Goal: Contribute content

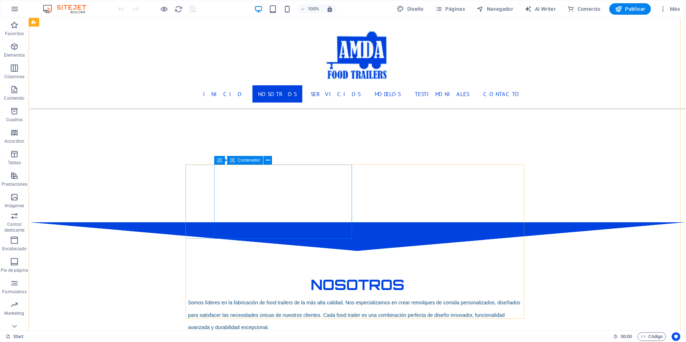
scroll to position [861, 0]
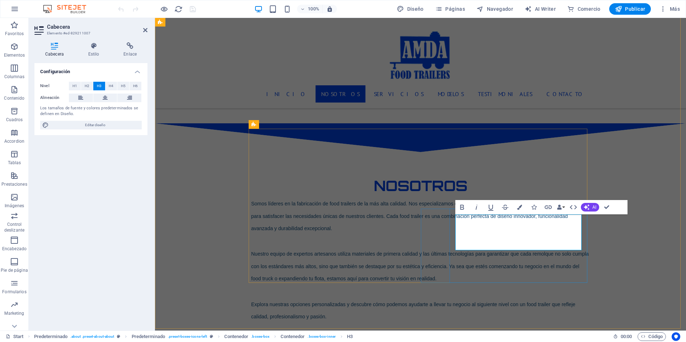
scroll to position [790, 0]
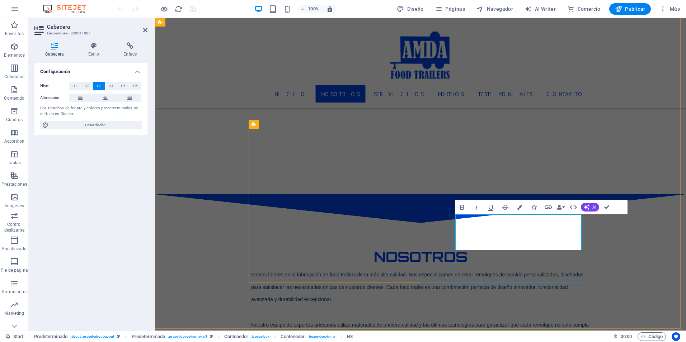
drag, startPoint x: 552, startPoint y: 225, endPoint x: 477, endPoint y: 230, distance: 74.7
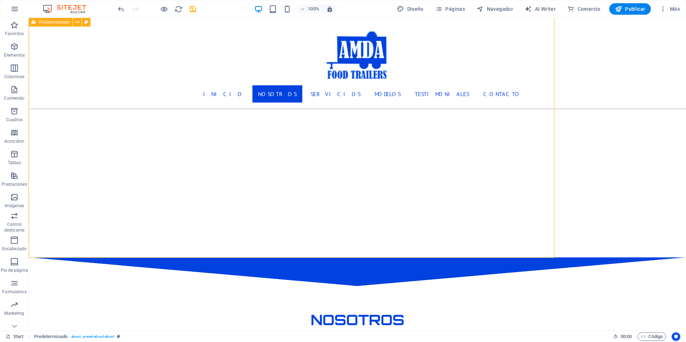
scroll to position [861, 0]
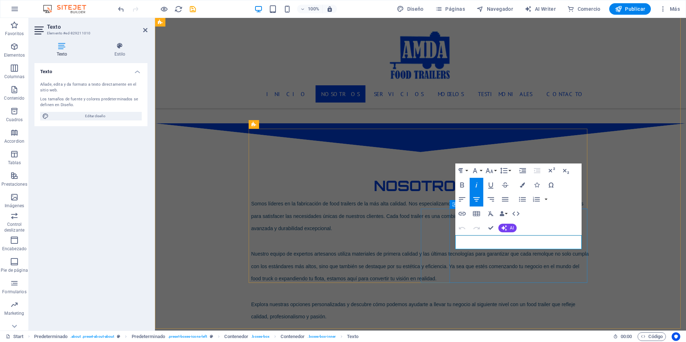
scroll to position [790, 0]
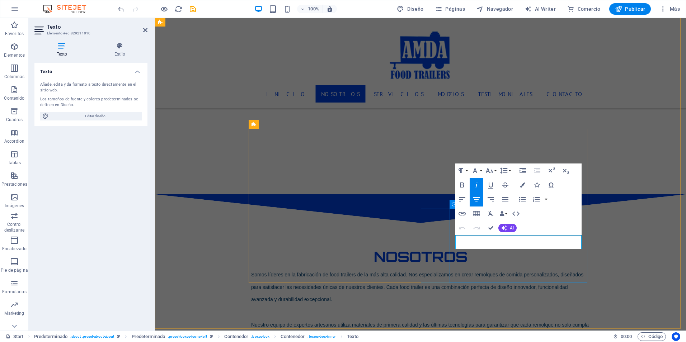
drag, startPoint x: 568, startPoint y: 242, endPoint x: 480, endPoint y: 244, distance: 87.5
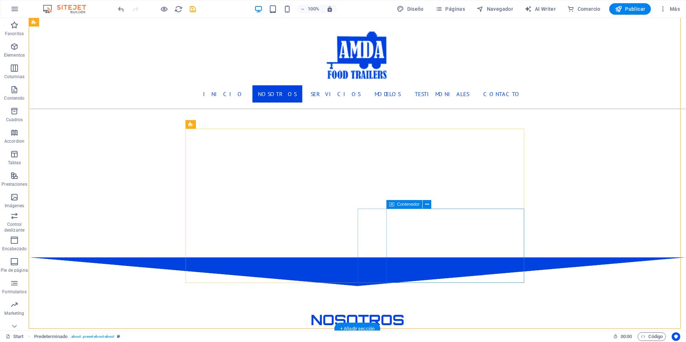
scroll to position [861, 0]
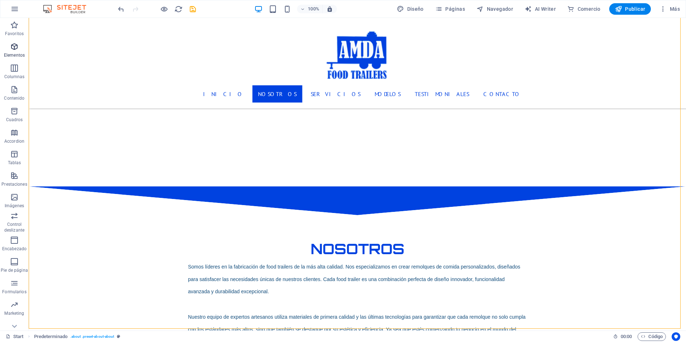
click at [15, 53] on p "Elementos" at bounding box center [14, 55] width 21 height 6
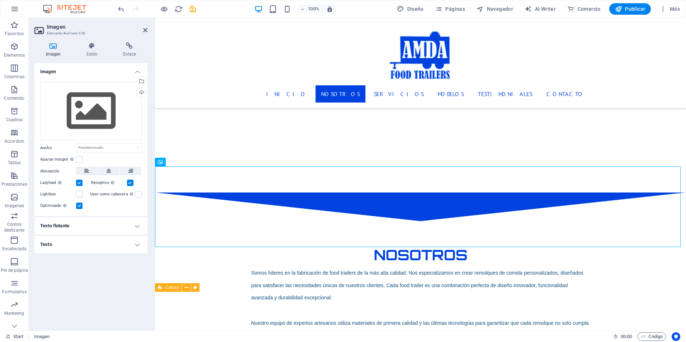
scroll to position [952, 0]
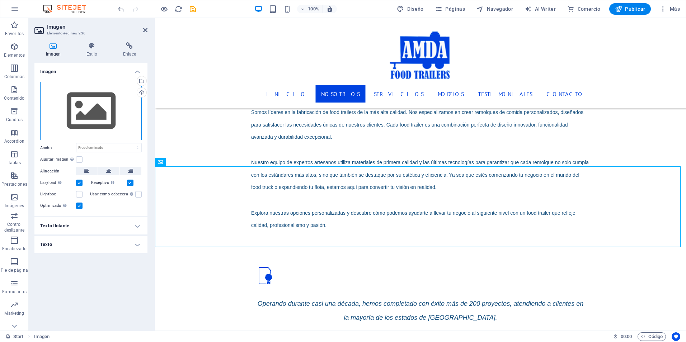
click at [85, 113] on div "Arrastra archivos aquí, haz clic para escoger archivos o selecciona archivos de…" at bounding box center [90, 111] width 101 height 59
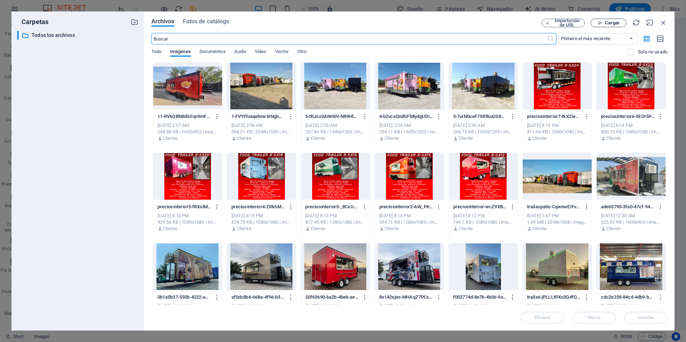
click at [604, 22] on span "Cargar" at bounding box center [608, 23] width 29 height 5
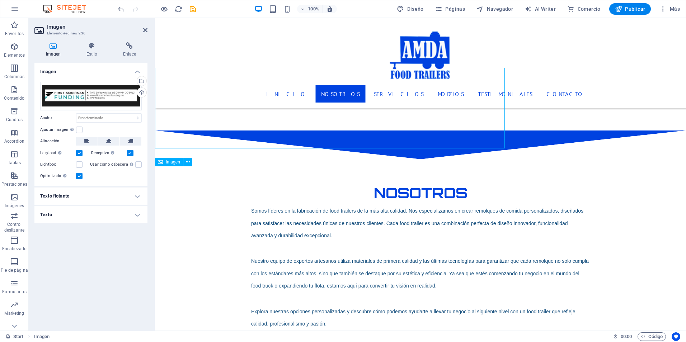
scroll to position [952, 0]
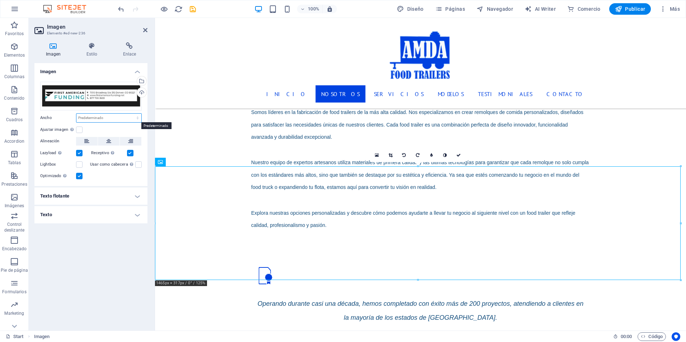
click at [107, 120] on select "Predeterminado automático px rem % em vh vw" at bounding box center [108, 118] width 65 height 9
select select "px"
click at [131, 114] on select "Predeterminado automático px rem % em vh vw" at bounding box center [108, 118] width 65 height 9
click at [109, 119] on input "1465" at bounding box center [108, 118] width 65 height 9
click at [118, 121] on input "1465" at bounding box center [108, 118] width 65 height 9
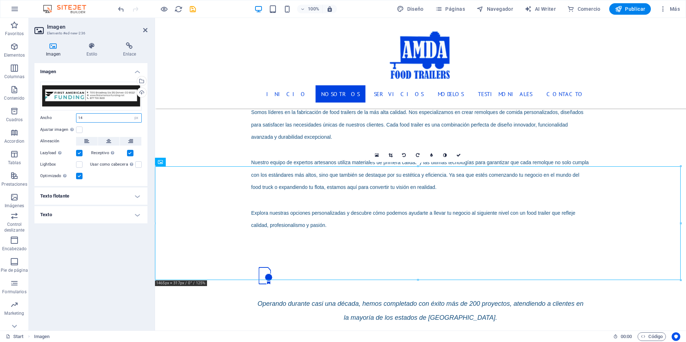
type input "1"
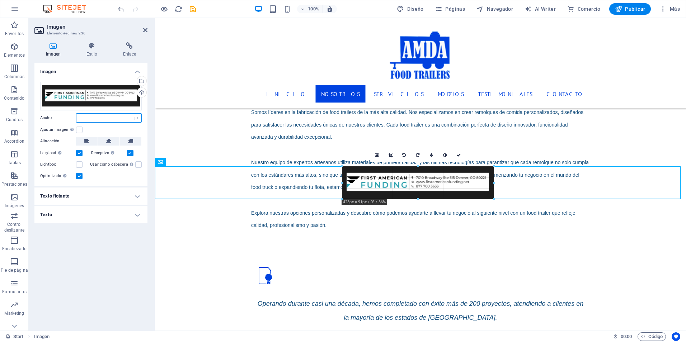
drag, startPoint x: 681, startPoint y: 281, endPoint x: 306, endPoint y: 181, distance: 389.1
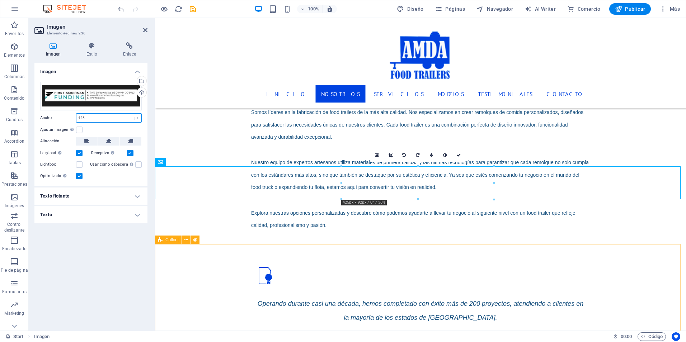
type input "425"
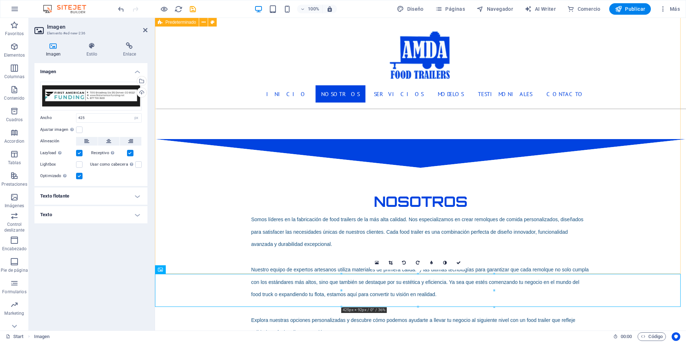
scroll to position [845, 0]
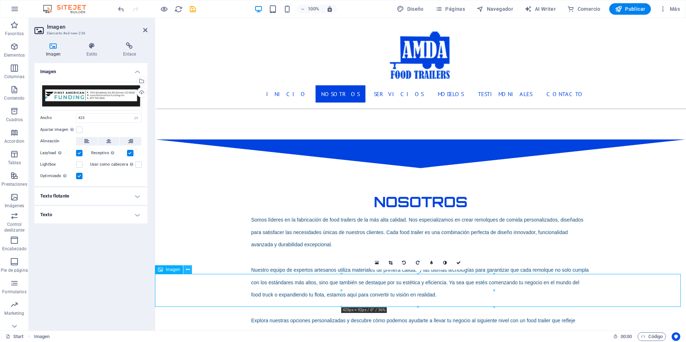
click at [187, 269] on icon at bounding box center [188, 270] width 4 height 8
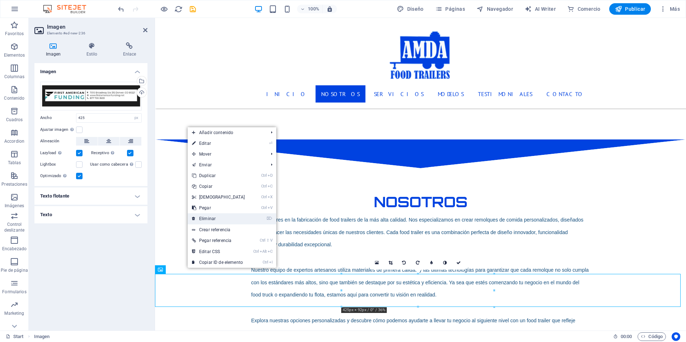
click at [209, 218] on link "⌦ Eliminar" at bounding box center [219, 218] width 62 height 11
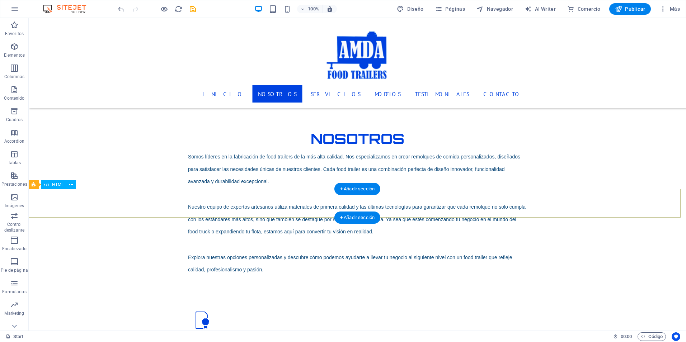
scroll to position [880, 0]
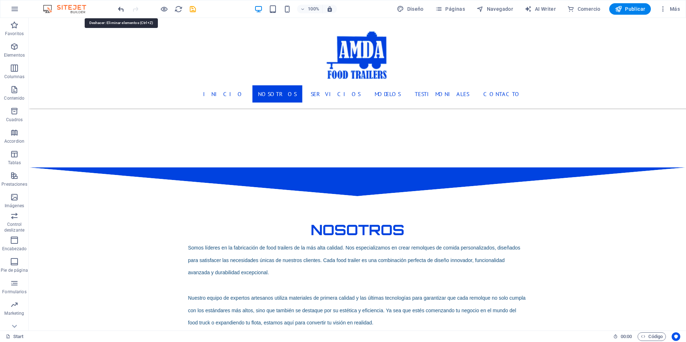
click at [118, 8] on icon "undo" at bounding box center [121, 9] width 8 height 8
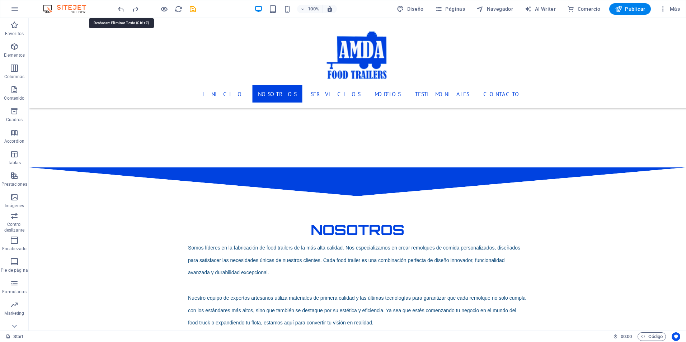
click at [118, 8] on icon "undo" at bounding box center [121, 9] width 8 height 8
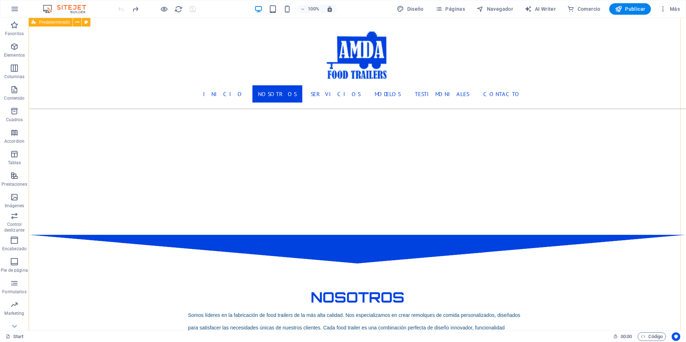
scroll to position [916, 0]
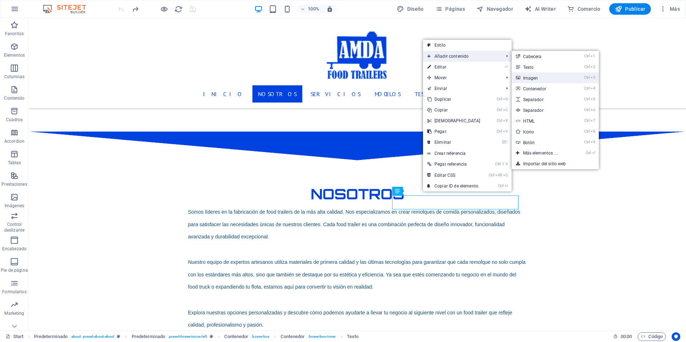
click at [526, 75] on link "Ctrl 3 Imagen" at bounding box center [541, 77] width 60 height 11
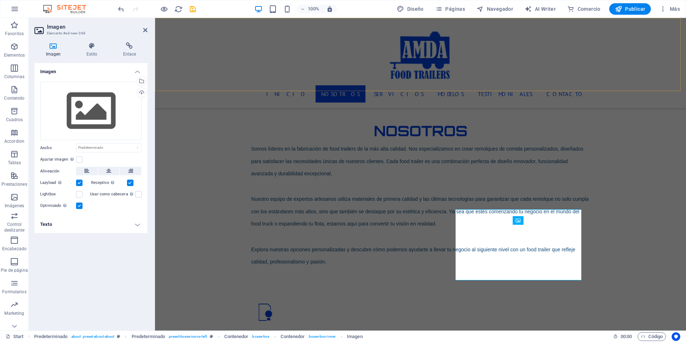
scroll to position [845, 0]
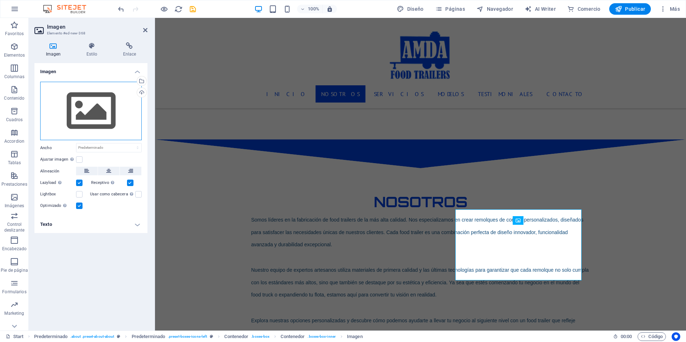
click at [98, 110] on div "Arrastra archivos aquí, haz clic para escoger archivos o selecciona archivos de…" at bounding box center [90, 111] width 101 height 59
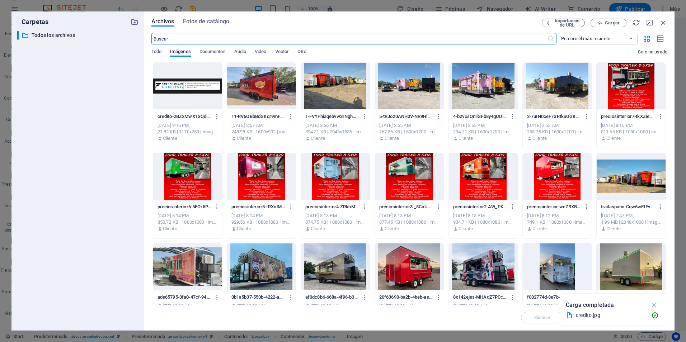
click at [181, 95] on div at bounding box center [187, 86] width 69 height 47
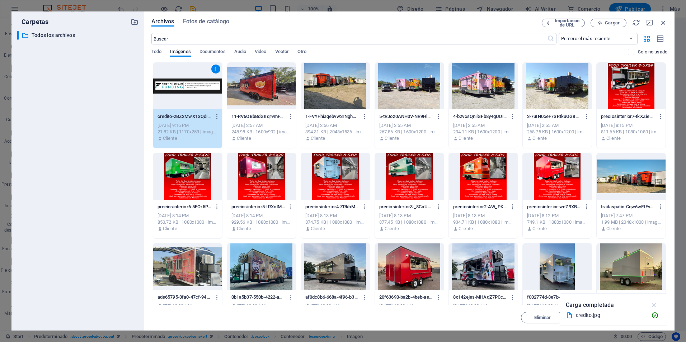
click at [655, 306] on icon "button" at bounding box center [654, 305] width 8 height 8
click at [643, 318] on span "Insertar" at bounding box center [645, 318] width 17 height 4
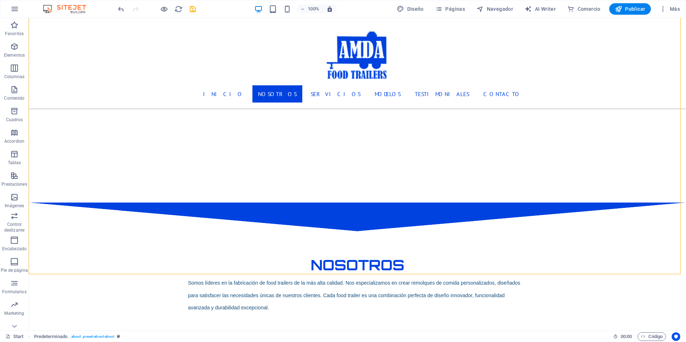
scroll to position [916, 0]
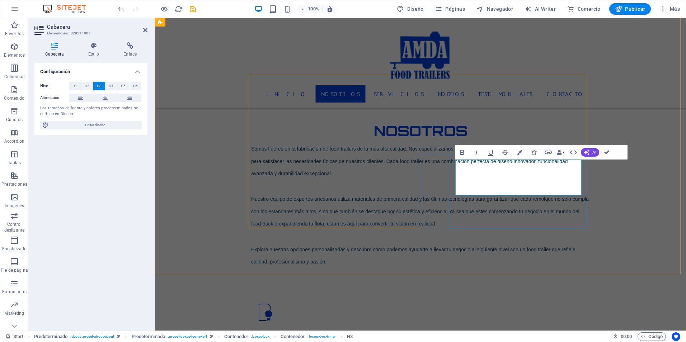
scroll to position [845, 0]
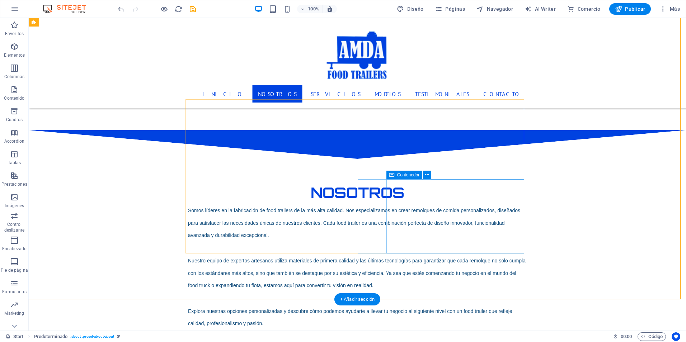
scroll to position [880, 0]
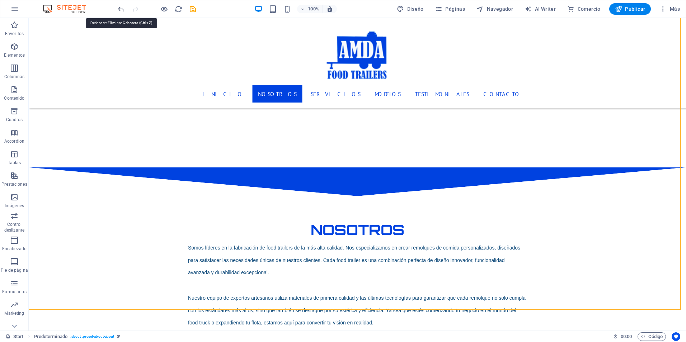
click at [119, 10] on icon "undo" at bounding box center [121, 9] width 8 height 8
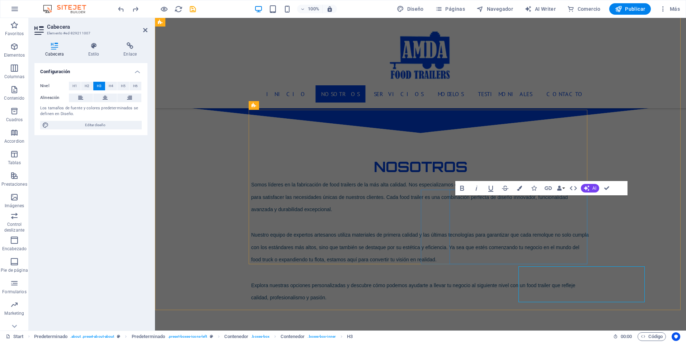
scroll to position [809, 0]
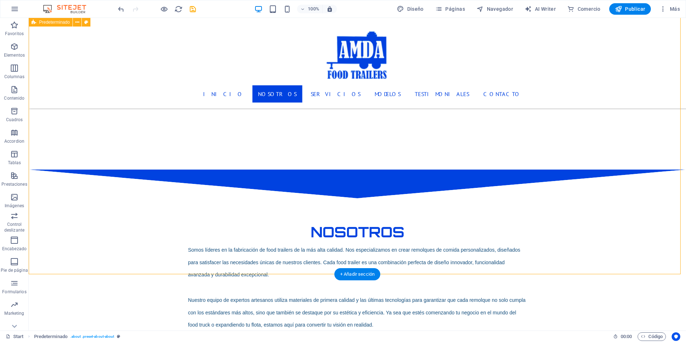
scroll to position [844, 0]
